Goal: Use online tool/utility: Utilize a website feature to perform a specific function

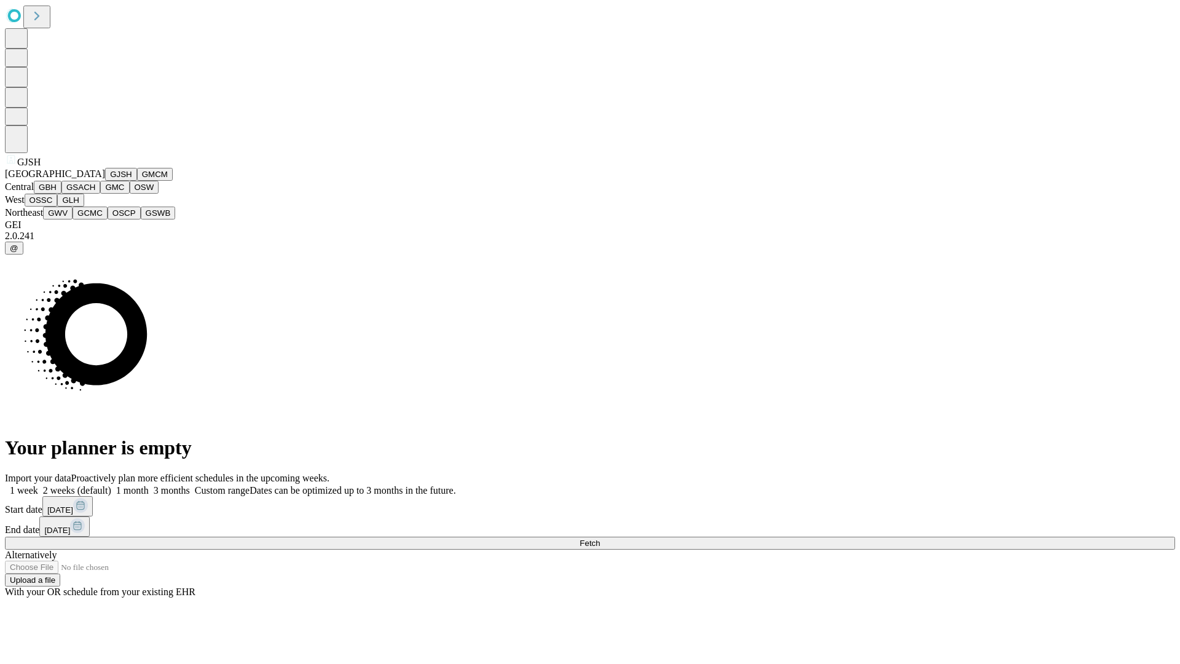
click at [105, 181] on button "GJSH" at bounding box center [121, 174] width 32 height 13
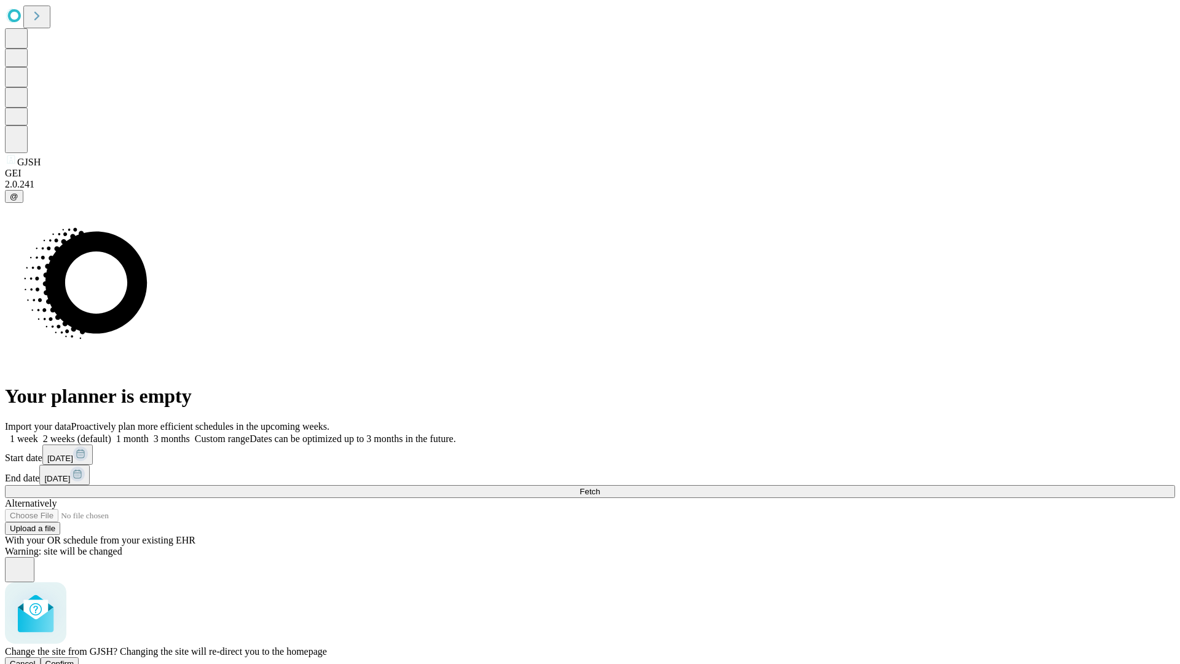
click at [74, 659] on span "Confirm" at bounding box center [59, 663] width 29 height 9
click at [111, 433] on label "2 weeks (default)" at bounding box center [74, 438] width 73 height 10
click at [600, 487] on span "Fetch" at bounding box center [590, 491] width 20 height 9
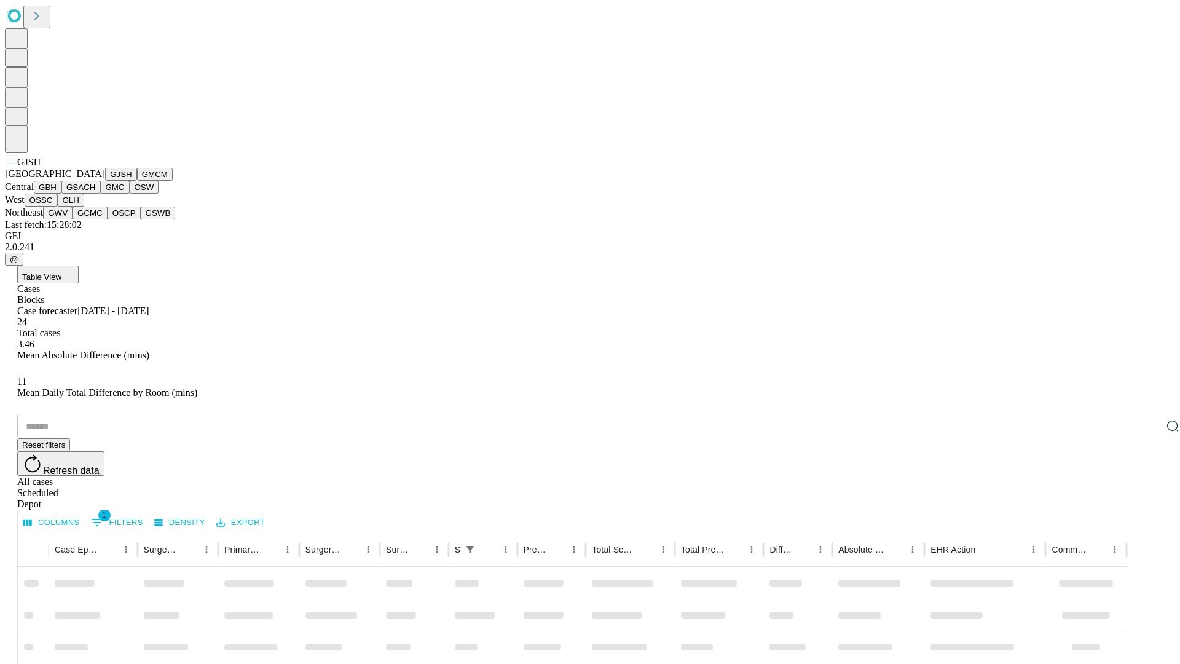
click at [137, 181] on button "GMCM" at bounding box center [155, 174] width 36 height 13
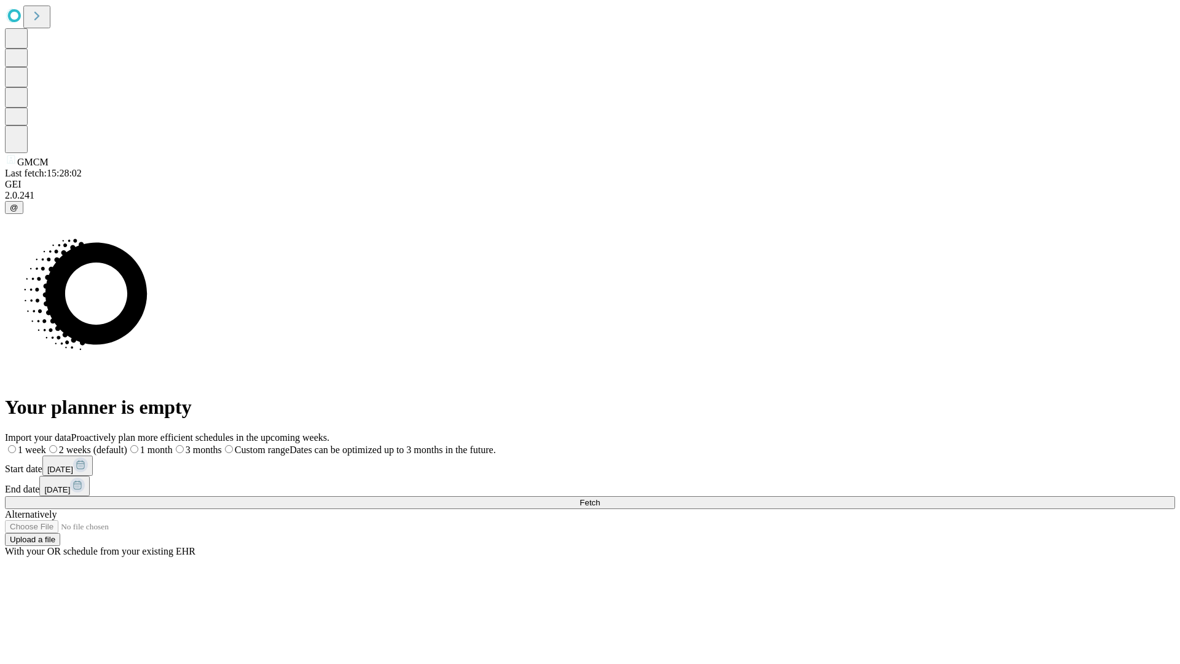
click at [127, 444] on label "2 weeks (default)" at bounding box center [86, 449] width 81 height 10
click at [600, 498] on span "Fetch" at bounding box center [590, 502] width 20 height 9
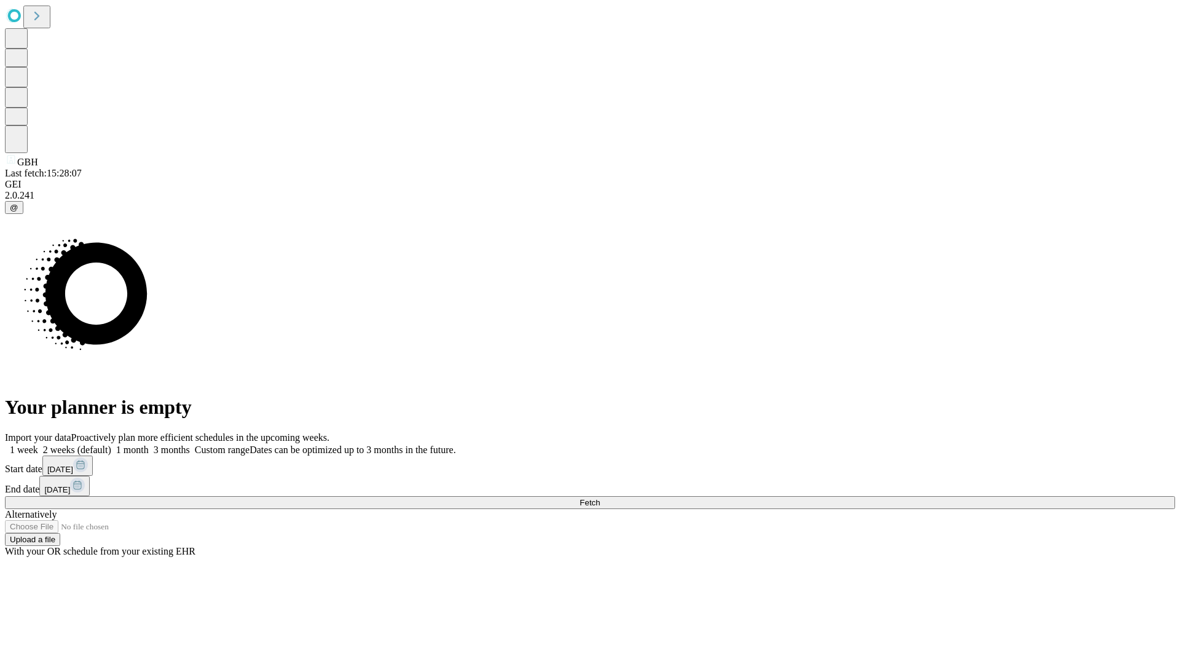
click at [111, 444] on label "2 weeks (default)" at bounding box center [74, 449] width 73 height 10
click at [600, 498] on span "Fetch" at bounding box center [590, 502] width 20 height 9
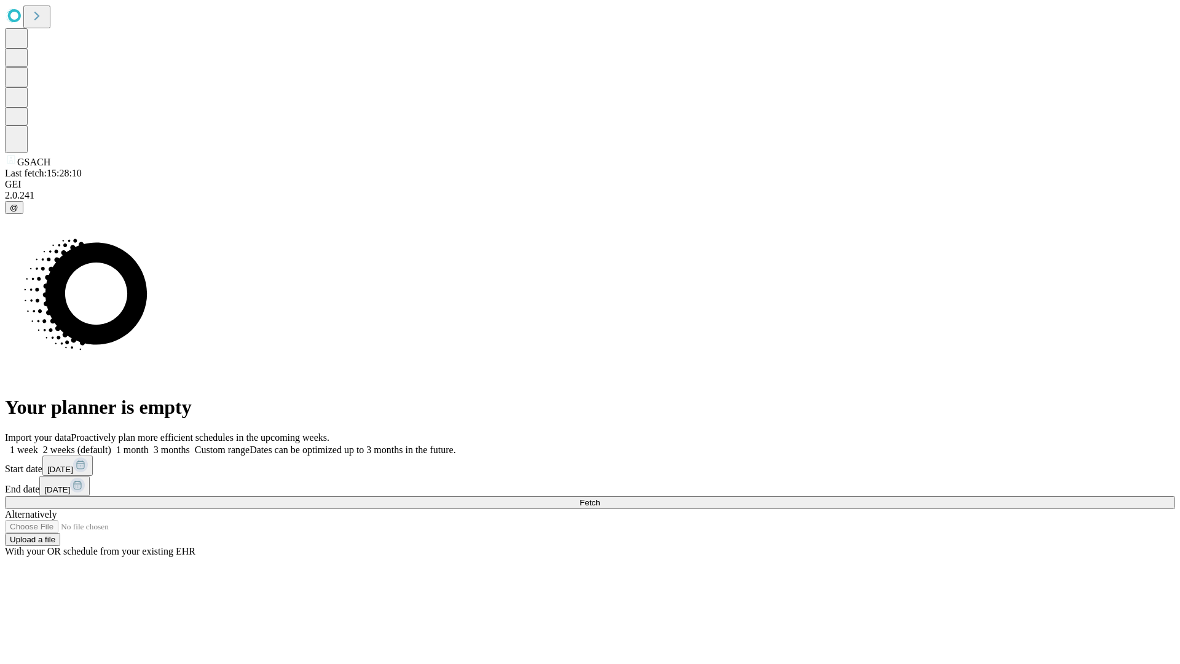
click at [111, 444] on label "2 weeks (default)" at bounding box center [74, 449] width 73 height 10
click at [600, 498] on span "Fetch" at bounding box center [590, 502] width 20 height 9
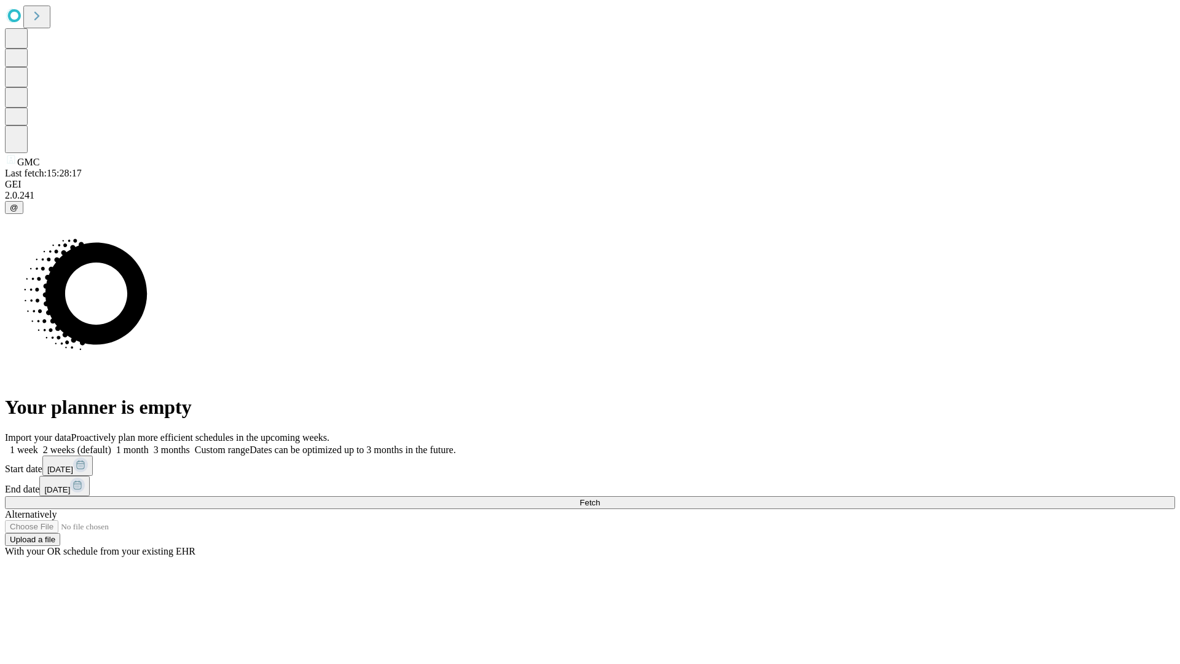
click at [111, 444] on label "2 weeks (default)" at bounding box center [74, 449] width 73 height 10
click at [600, 498] on span "Fetch" at bounding box center [590, 502] width 20 height 9
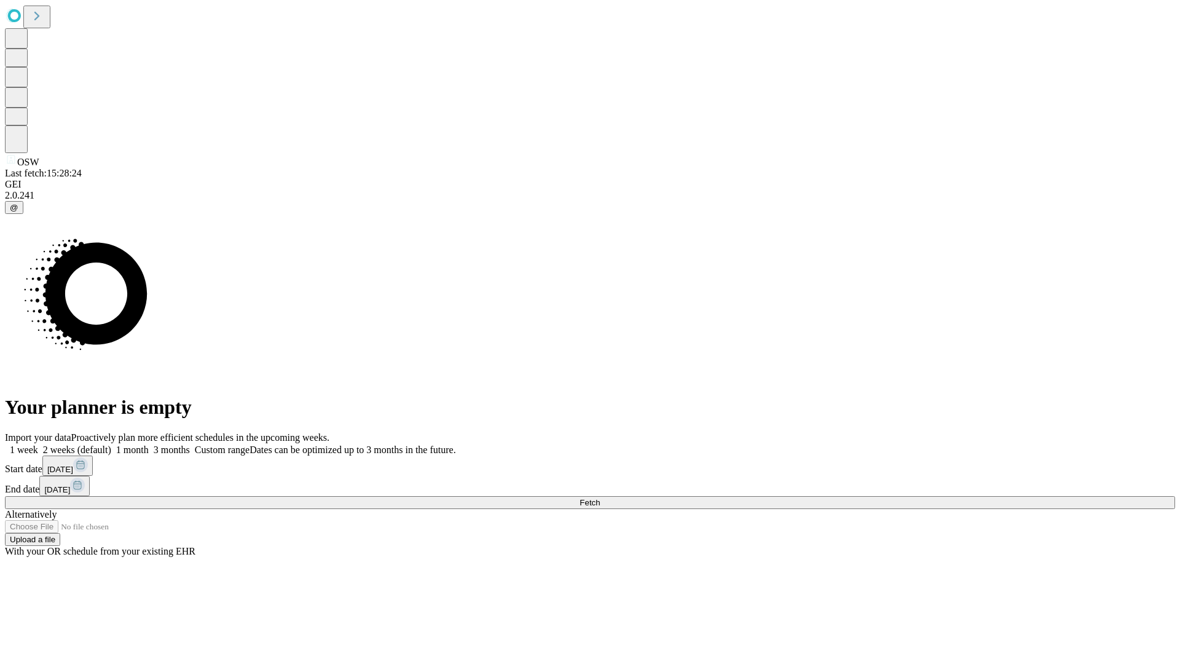
click at [600, 498] on span "Fetch" at bounding box center [590, 502] width 20 height 9
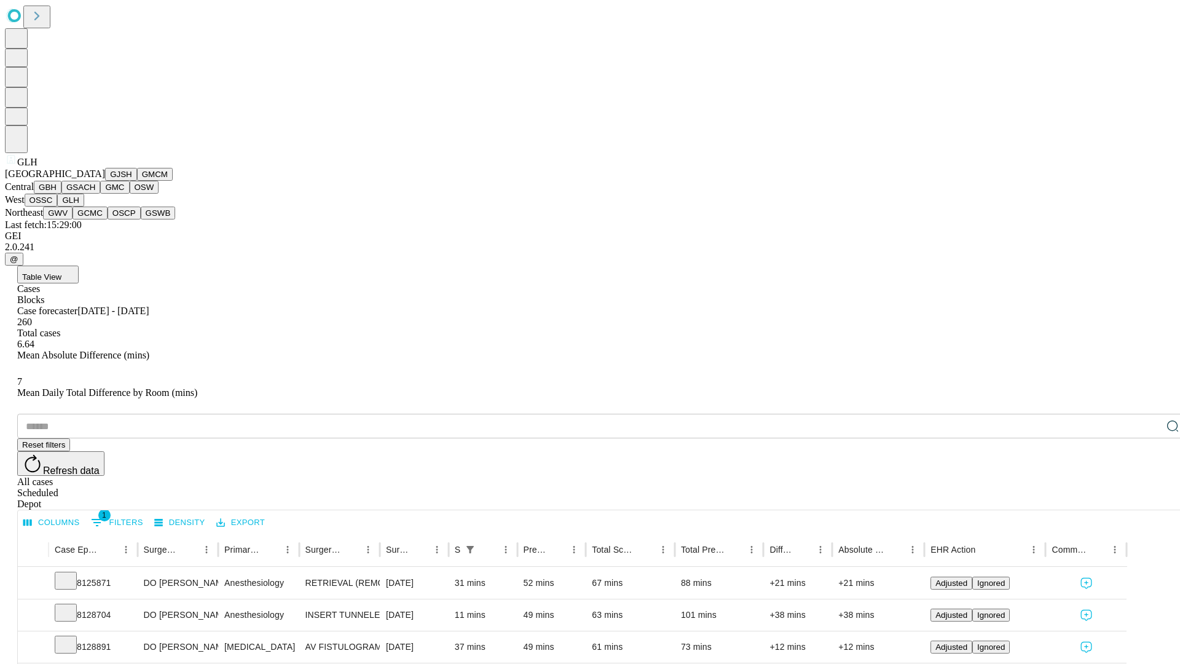
click at [73, 219] on button "GWV" at bounding box center [58, 213] width 30 height 13
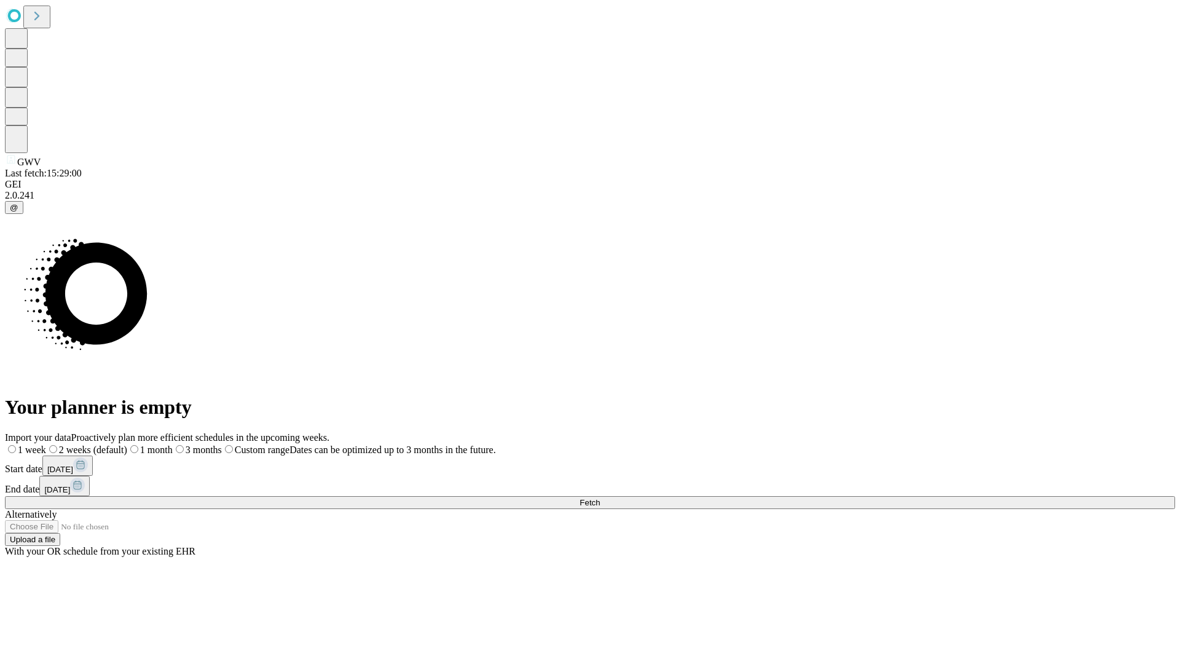
click at [127, 444] on label "2 weeks (default)" at bounding box center [86, 449] width 81 height 10
click at [600, 498] on span "Fetch" at bounding box center [590, 502] width 20 height 9
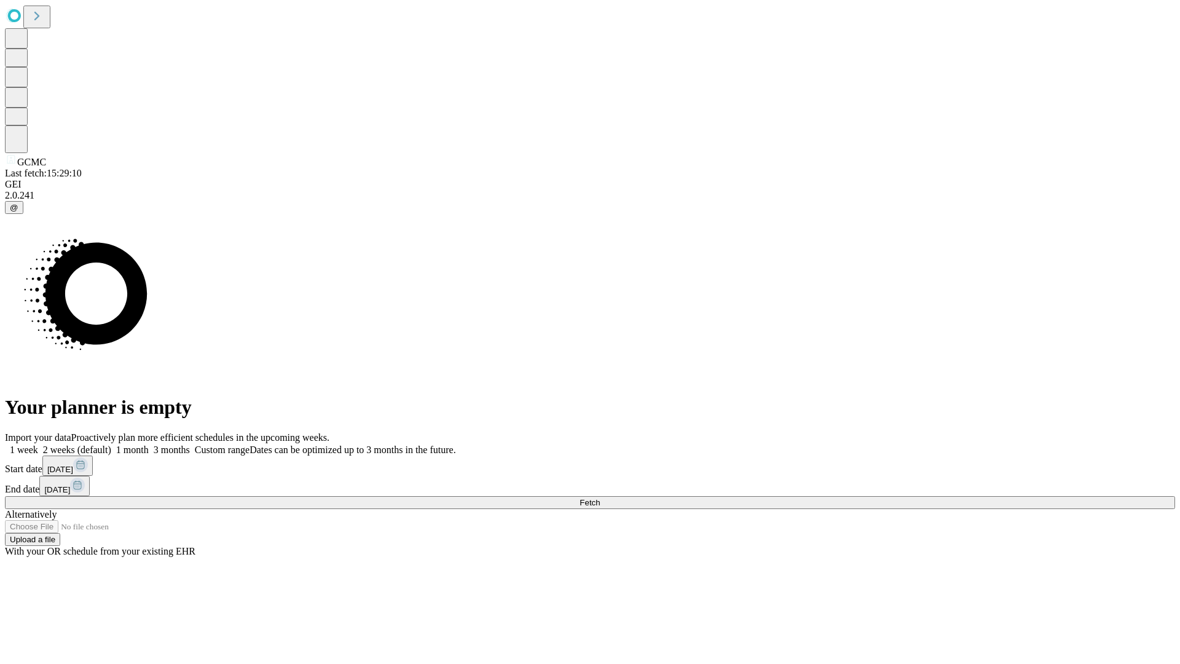
click at [111, 444] on label "2 weeks (default)" at bounding box center [74, 449] width 73 height 10
click at [600, 498] on span "Fetch" at bounding box center [590, 502] width 20 height 9
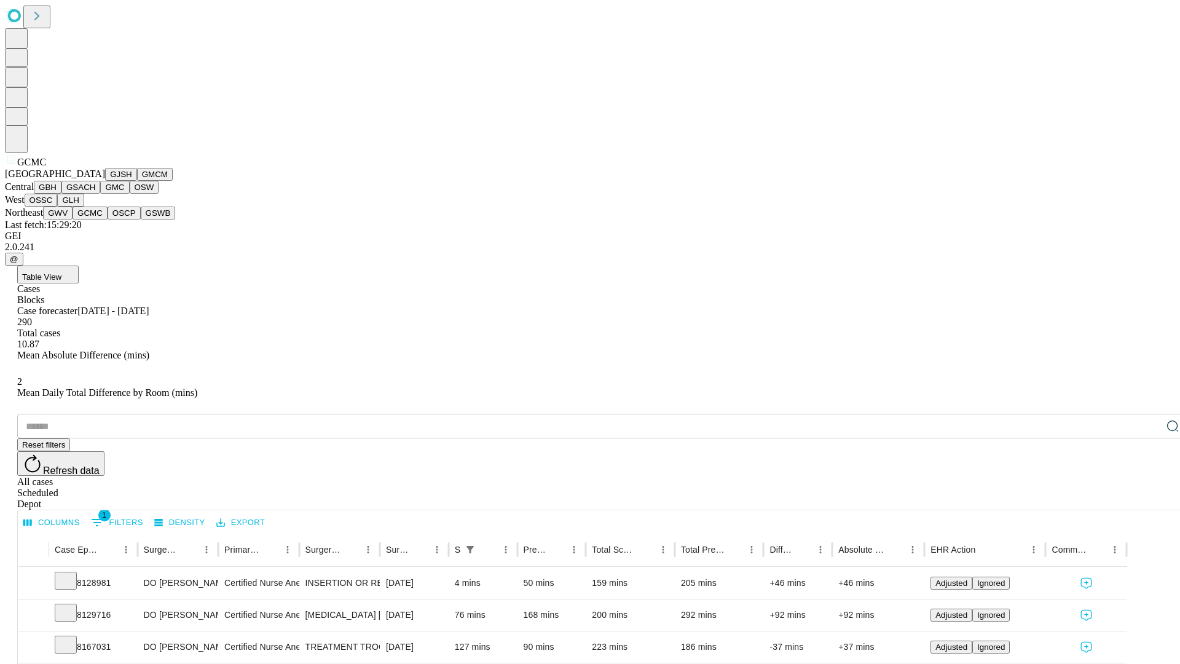
click at [108, 219] on button "OSCP" at bounding box center [124, 213] width 33 height 13
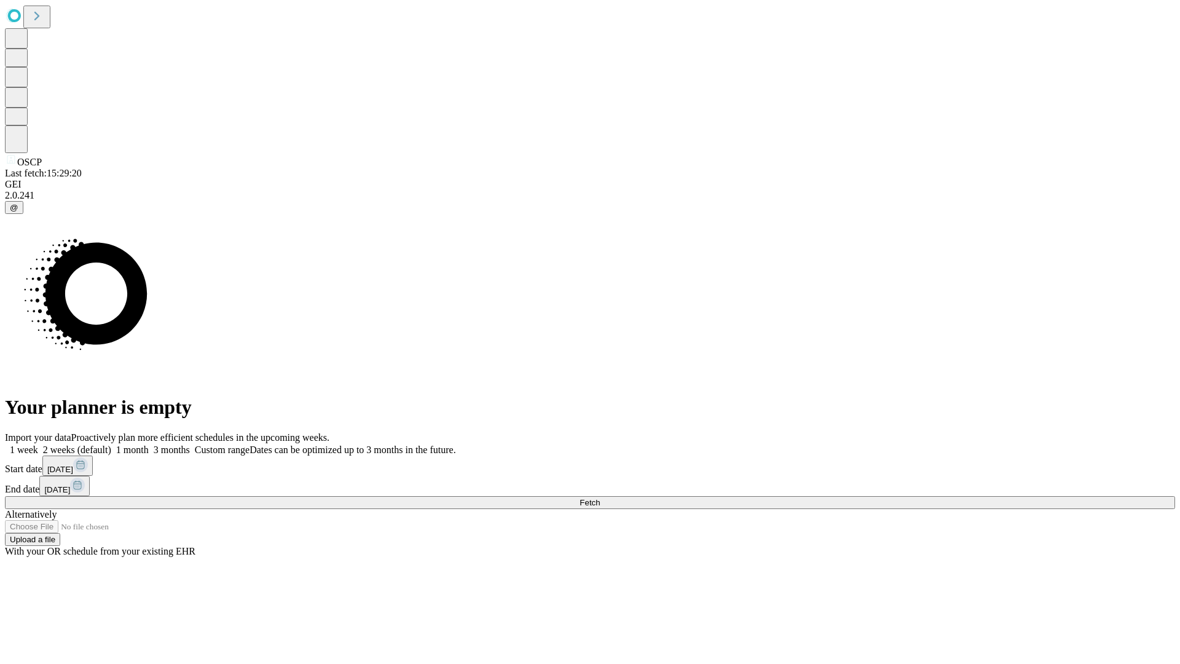
click at [111, 444] on label "2 weeks (default)" at bounding box center [74, 449] width 73 height 10
click at [600, 498] on span "Fetch" at bounding box center [590, 502] width 20 height 9
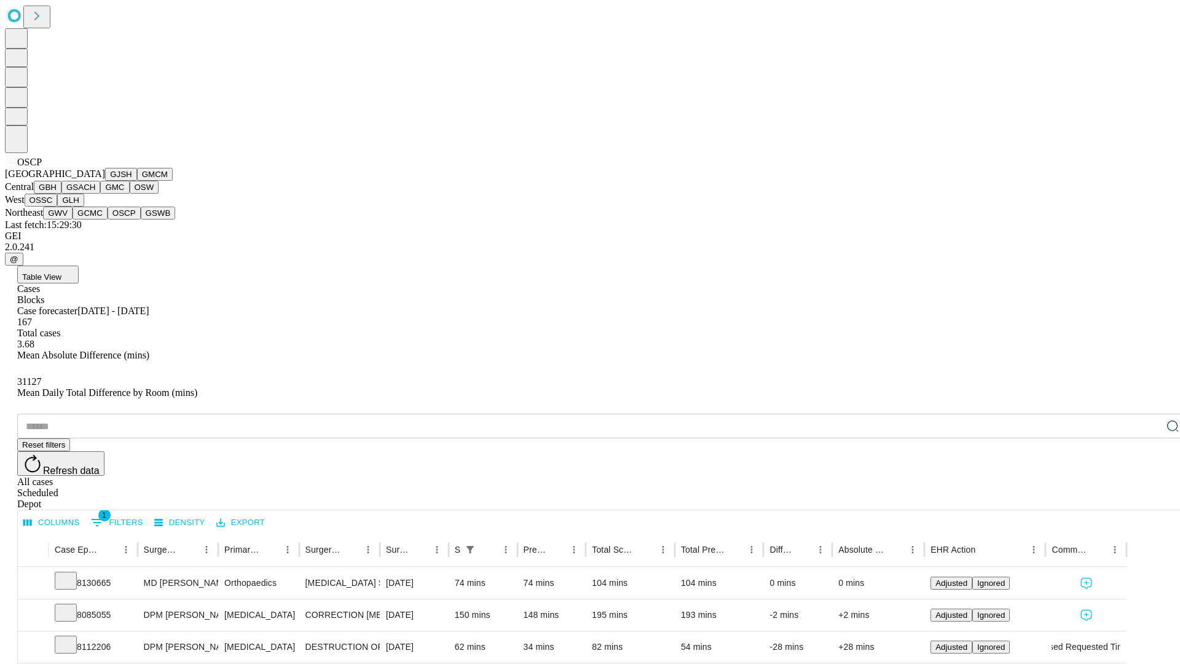
click at [141, 219] on button "GSWB" at bounding box center [158, 213] width 35 height 13
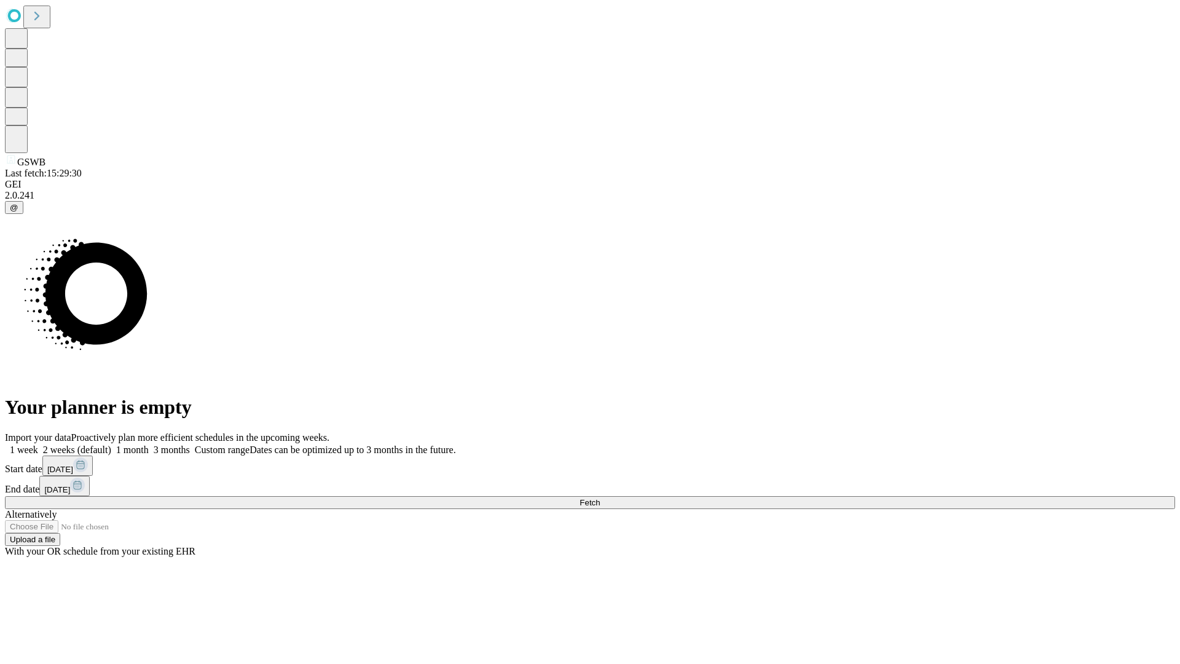
click at [111, 444] on label "2 weeks (default)" at bounding box center [74, 449] width 73 height 10
click at [600, 498] on span "Fetch" at bounding box center [590, 502] width 20 height 9
